Goal: Find specific page/section: Find specific page/section

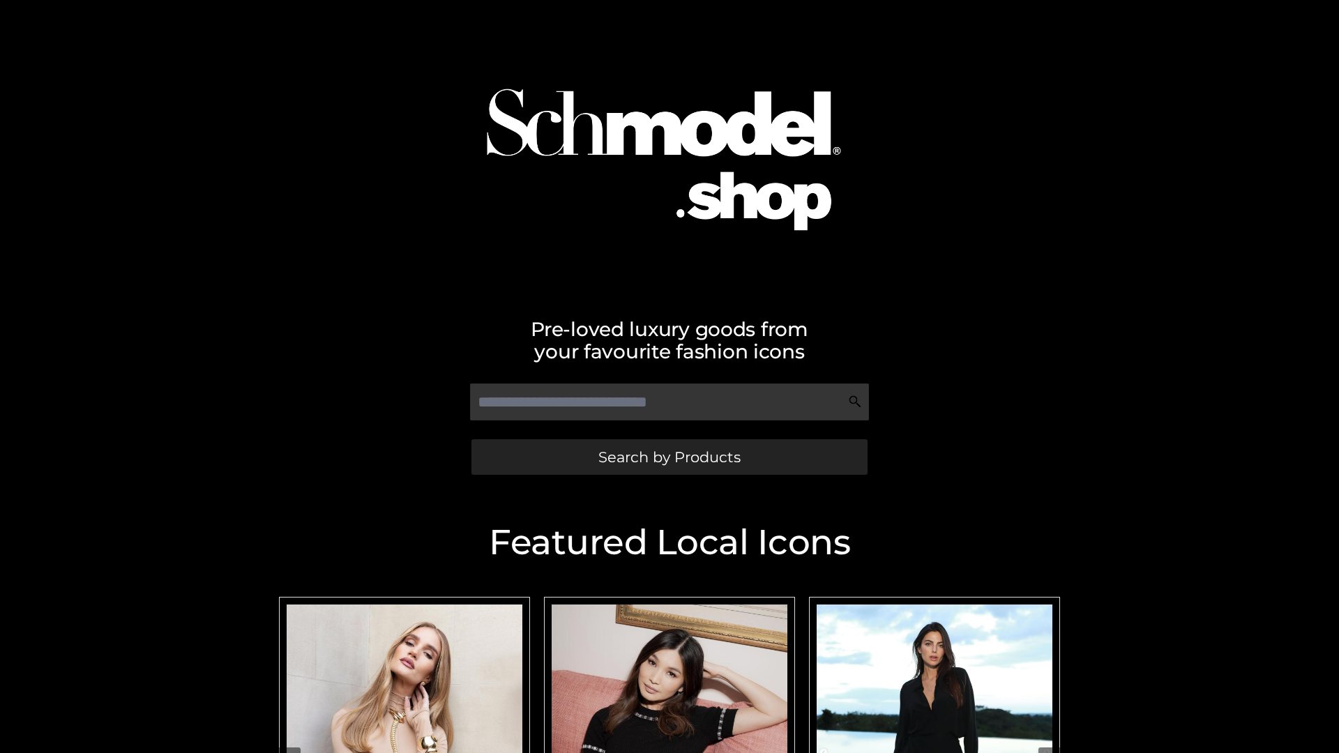
click at [669, 457] on span "Search by Products" at bounding box center [669, 457] width 142 height 15
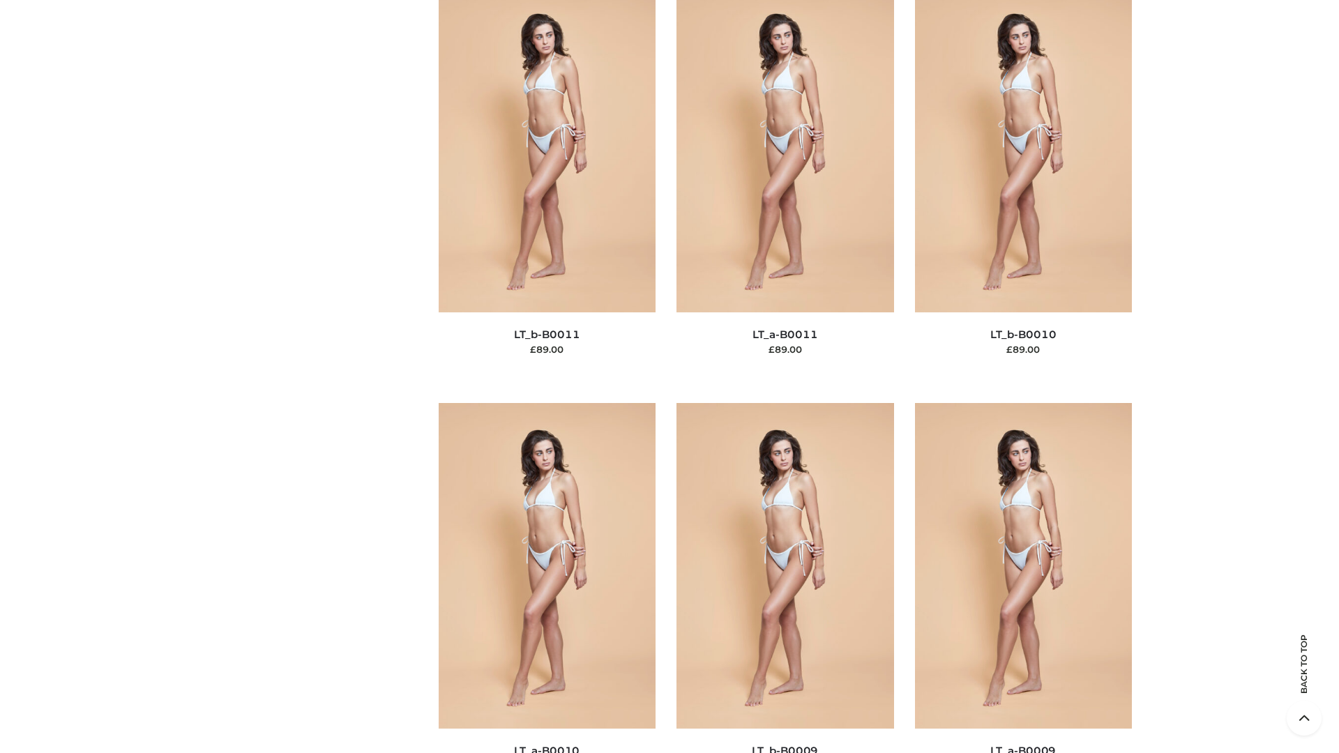
scroll to position [6262, 0]
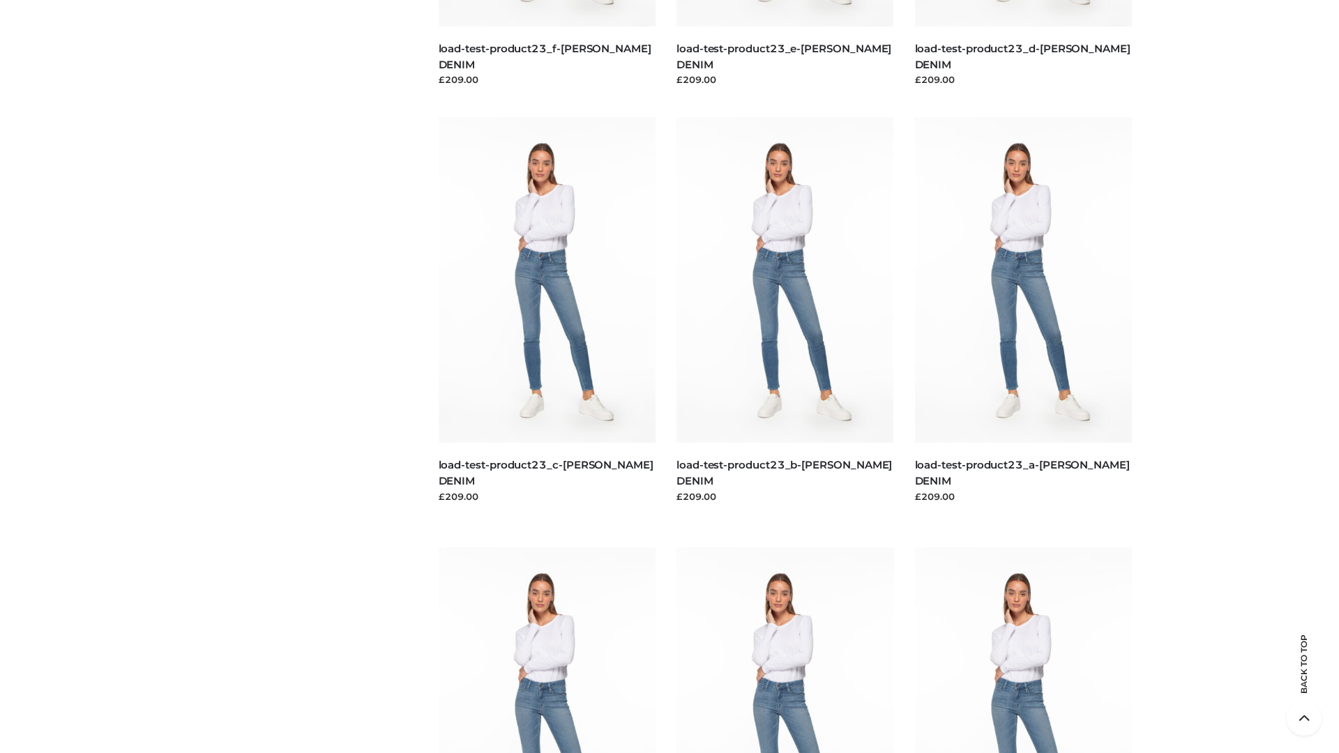
scroll to position [1223, 0]
